Goal: Task Accomplishment & Management: Manage account settings

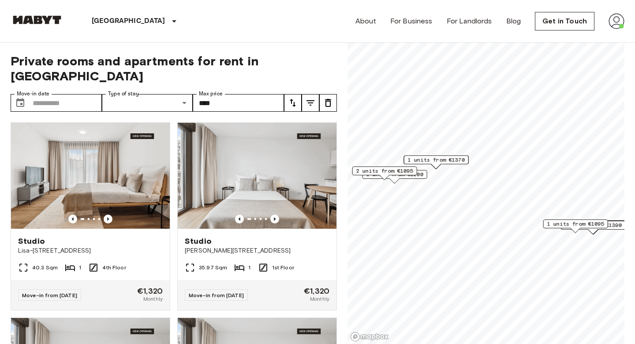
click at [620, 15] on img at bounding box center [617, 21] width 16 height 16
click at [574, 41] on li "Profile" at bounding box center [584, 37] width 88 height 16
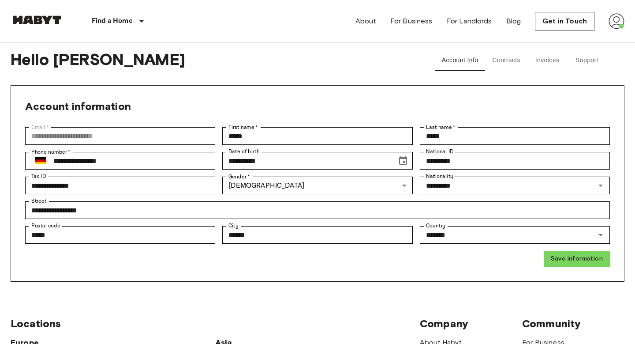
click at [585, 64] on button "Support" at bounding box center [587, 60] width 40 height 21
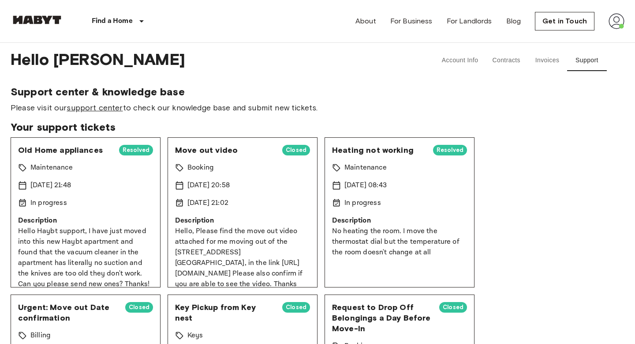
click at [95, 103] on link "support center" at bounding box center [95, 108] width 56 height 10
click at [621, 19] on img at bounding box center [617, 21] width 16 height 16
click at [394, 80] on div at bounding box center [317, 172] width 635 height 344
click at [458, 57] on button "Account Info" at bounding box center [460, 60] width 51 height 21
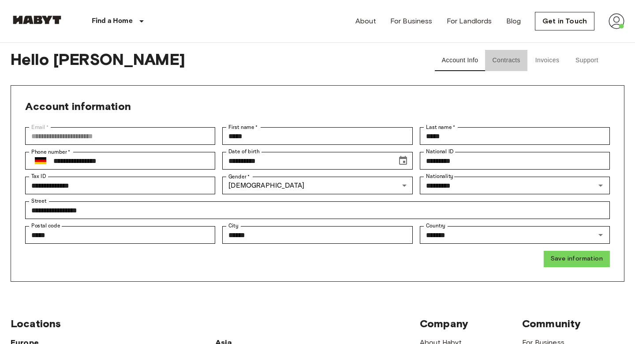
click at [516, 67] on button "Contracts" at bounding box center [506, 60] width 42 height 21
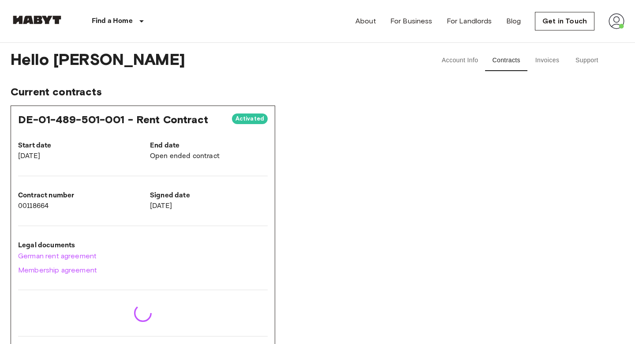
click at [537, 65] on button "Invoices" at bounding box center [548, 60] width 40 height 21
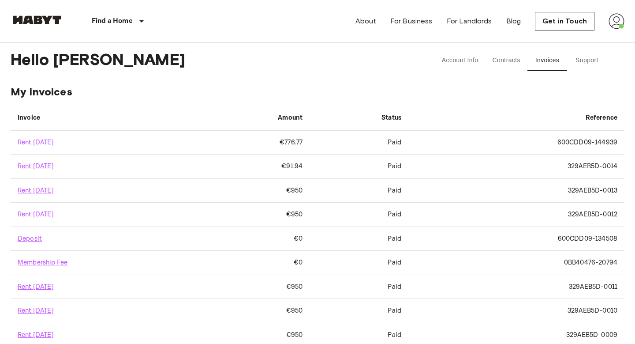
click at [504, 63] on button "Contracts" at bounding box center [506, 60] width 42 height 21
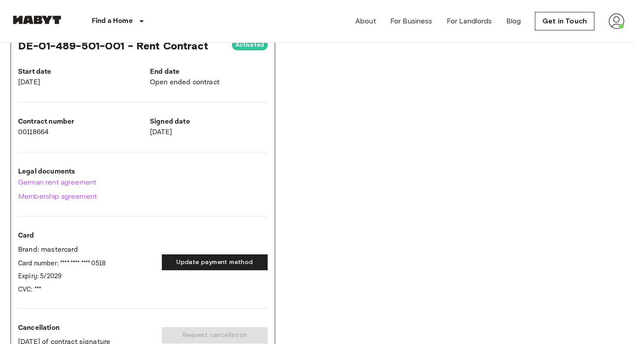
scroll to position [90, 0]
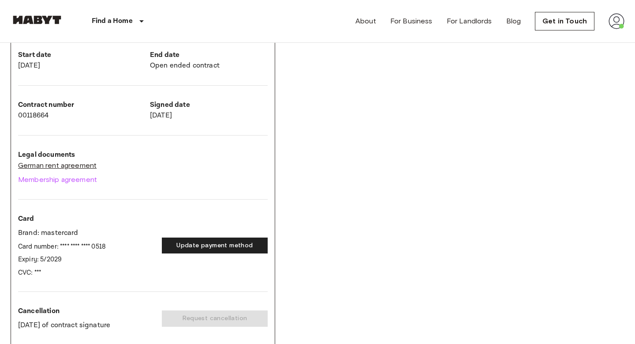
click at [78, 163] on link "German rent agreement" at bounding box center [143, 165] width 250 height 11
click at [71, 180] on link "Membership agreement" at bounding box center [143, 179] width 250 height 11
click at [44, 168] on link "German rent agreement" at bounding box center [143, 165] width 250 height 11
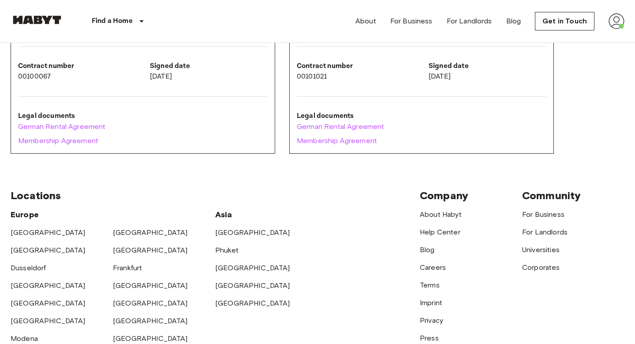
scroll to position [601, 0]
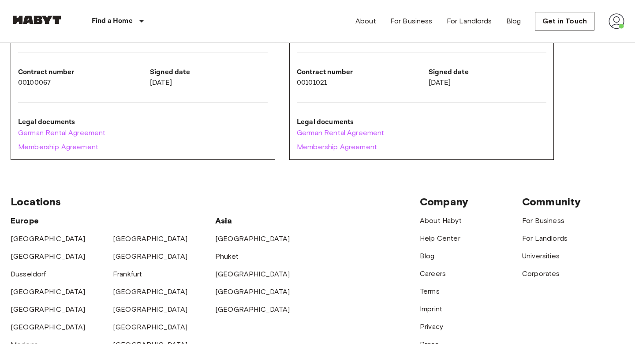
click at [60, 138] on div "German Rental Agreement Membership Agreement" at bounding box center [143, 140] width 250 height 25
click at [69, 135] on link "German Rental Agreement" at bounding box center [143, 133] width 250 height 11
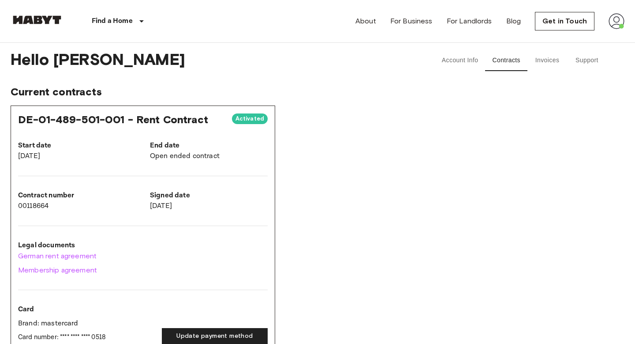
scroll to position [0, 0]
drag, startPoint x: 18, startPoint y: 116, endPoint x: 131, endPoint y: 117, distance: 113.0
click at [131, 117] on span "DE-01-489-501-001 - Rent Contract" at bounding box center [113, 119] width 190 height 13
click at [129, 118] on span "DE-01-489-501-001 - Rent Contract" at bounding box center [113, 119] width 190 height 13
copy span "DE-01-489-501-001"
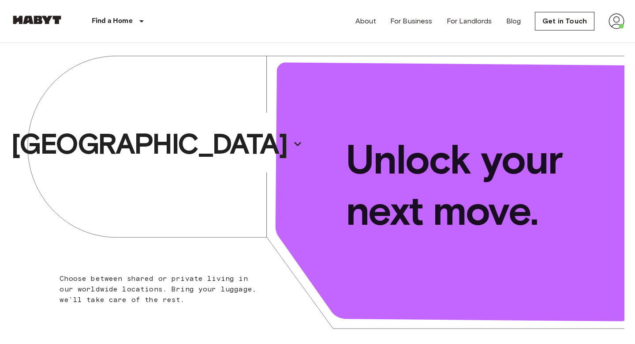
click at [618, 18] on img at bounding box center [617, 21] width 16 height 16
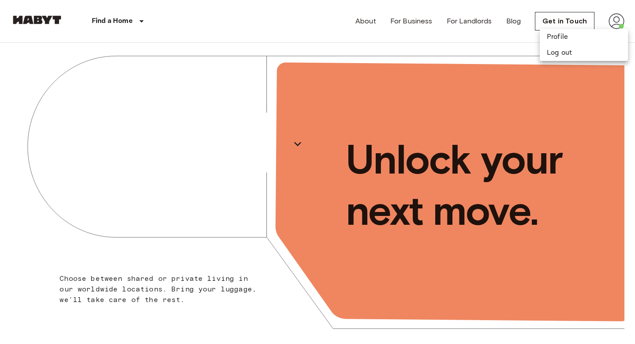
click at [443, 40] on div at bounding box center [317, 172] width 635 height 344
click at [616, 23] on img at bounding box center [617, 21] width 16 height 16
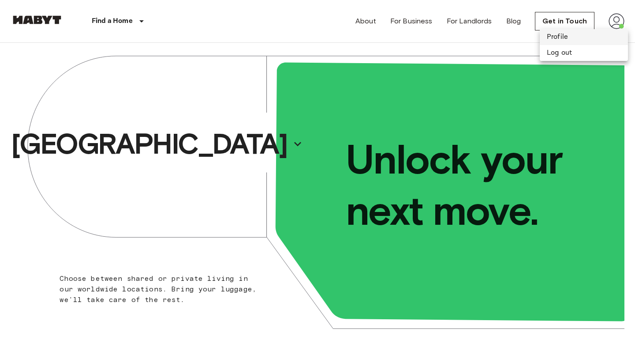
click at [561, 38] on li "Profile" at bounding box center [584, 37] width 88 height 16
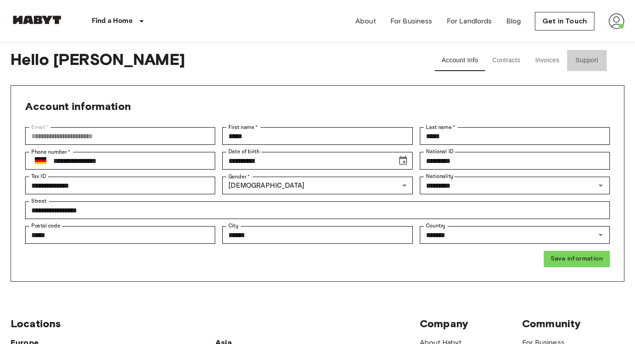
click at [577, 64] on button "Support" at bounding box center [587, 60] width 40 height 21
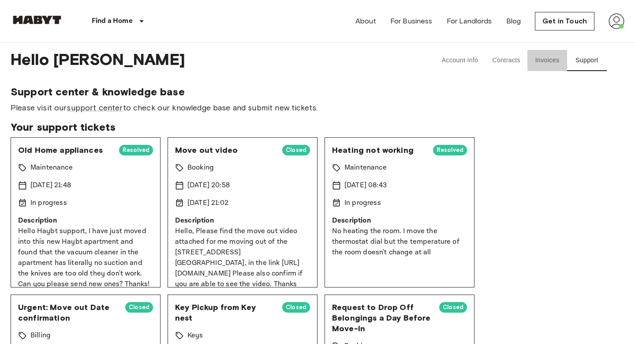
click at [539, 65] on button "Invoices" at bounding box center [548, 60] width 40 height 21
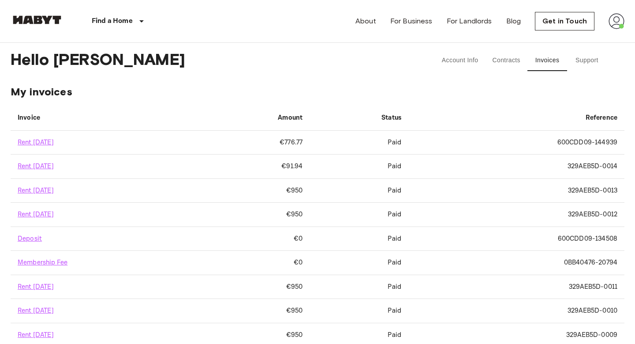
click at [503, 63] on button "Contracts" at bounding box center [506, 60] width 42 height 21
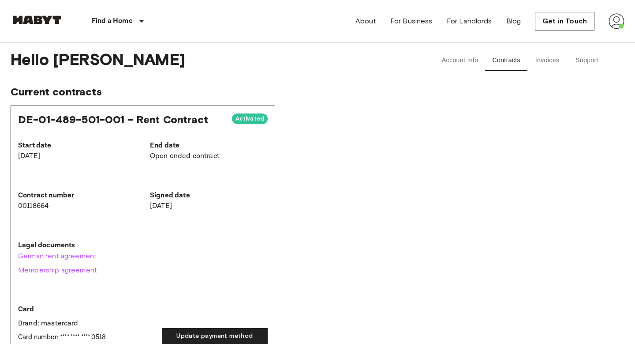
click at [547, 33] on div "About For Business For Landlords Blog Get in Touch" at bounding box center [490, 21] width 269 height 42
click at [559, 26] on link "Get in Touch" at bounding box center [565, 21] width 60 height 19
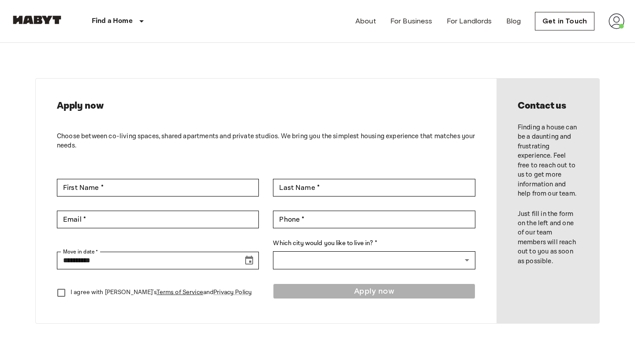
click at [609, 23] on img at bounding box center [617, 21] width 16 height 16
click at [553, 39] on li "Profile" at bounding box center [584, 37] width 88 height 16
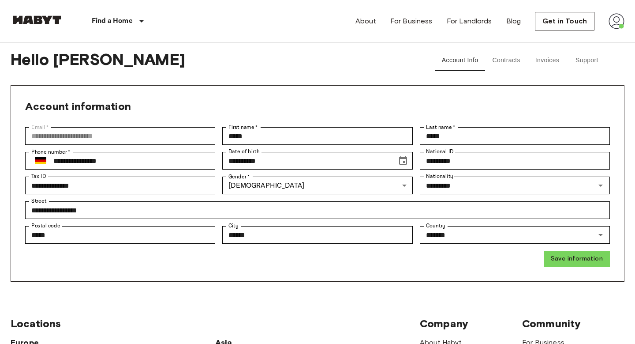
click at [500, 62] on button "Contracts" at bounding box center [506, 60] width 42 height 21
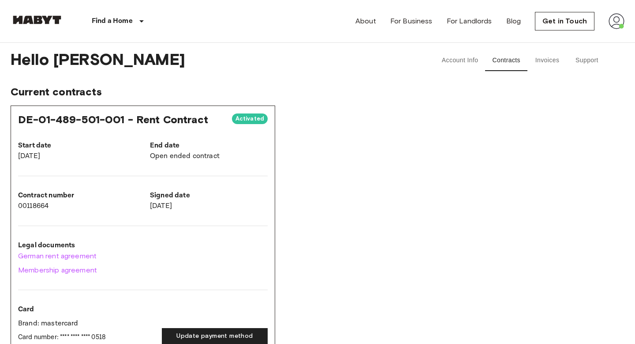
click at [161, 121] on span "DE-01-489-501-001 - Rent Contract" at bounding box center [113, 119] width 190 height 13
click at [586, 56] on button "Support" at bounding box center [587, 60] width 40 height 21
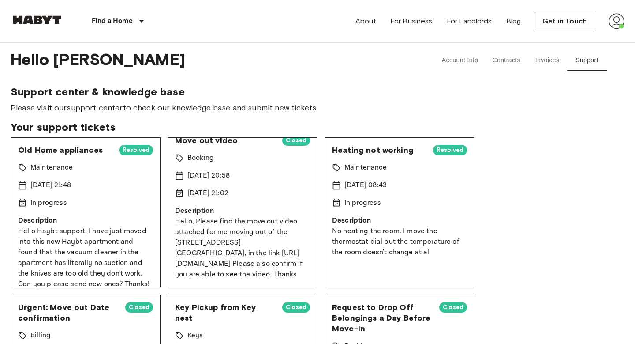
scroll to position [10, 0]
click at [108, 107] on link "support center" at bounding box center [95, 108] width 56 height 10
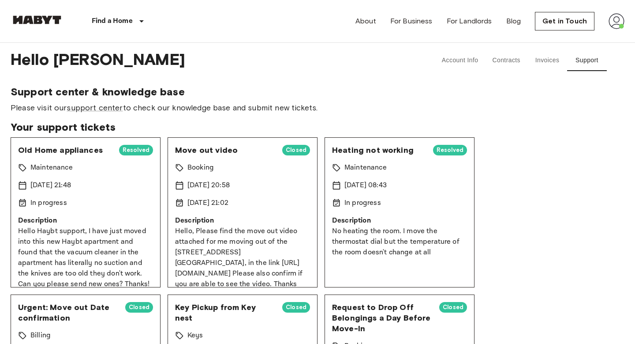
scroll to position [0, 0]
click at [109, 108] on link "support center" at bounding box center [95, 108] width 56 height 10
